Goal: Task Accomplishment & Management: Manage account settings

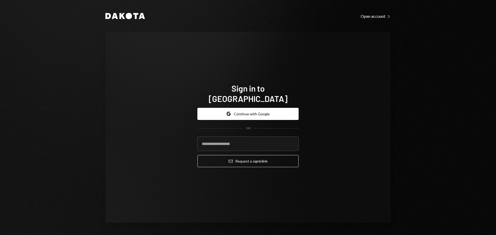
click at [0, 235] on com-1password-button at bounding box center [0, 235] width 0 height 0
type input "**********"
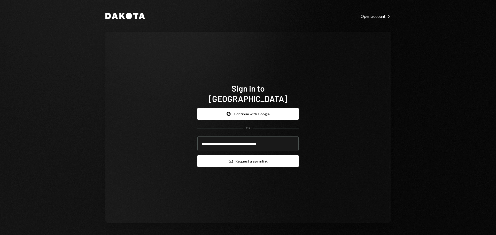
click at [250, 156] on button "Email Request a sign in link" at bounding box center [247, 161] width 101 height 12
